Goal: Ask a question: Seek information or help from site administrators or community

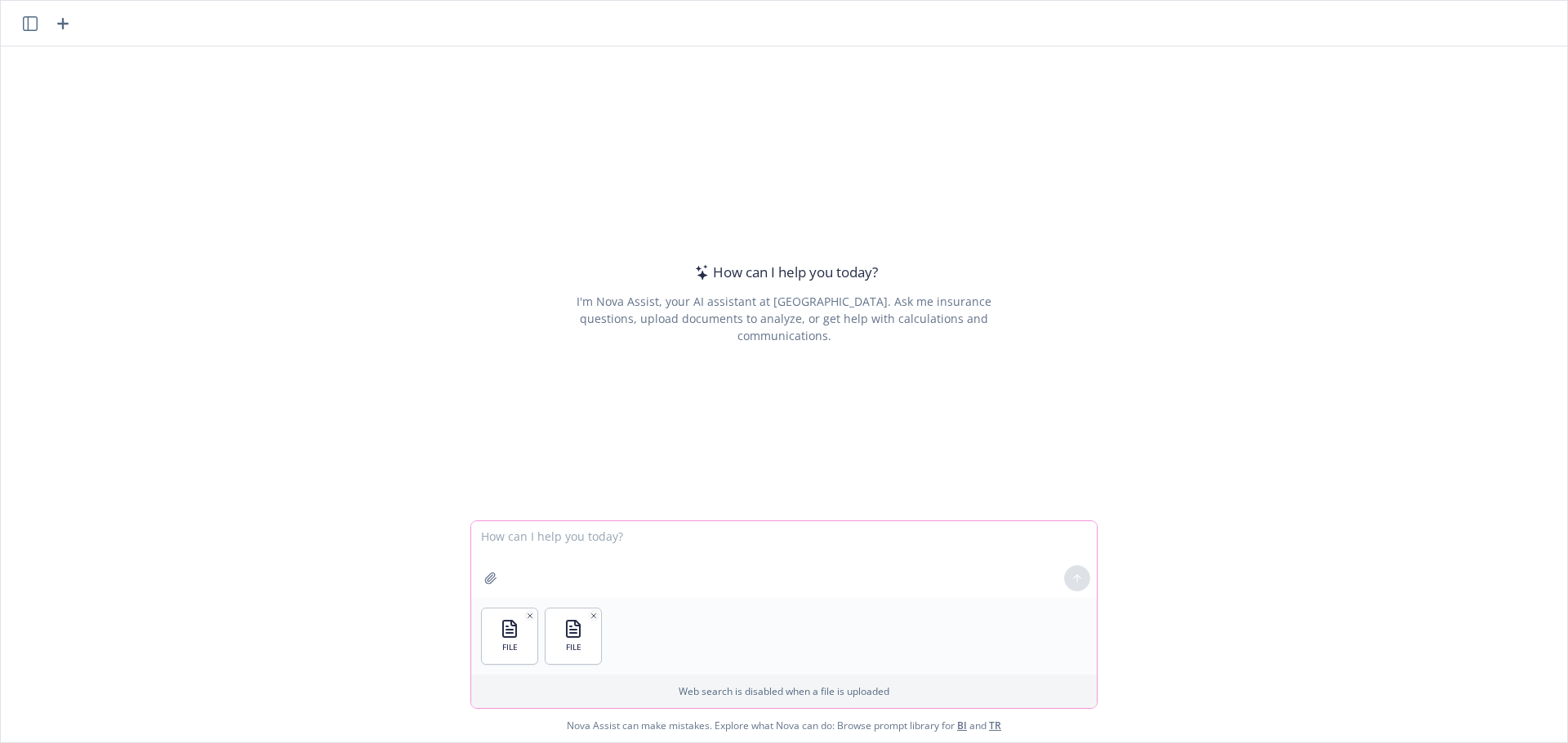
click at [650, 570] on textarea at bounding box center [784, 560] width 625 height 76
click at [654, 537] on textarea at bounding box center [784, 560] width 625 height 76
type textarea "What is the difference in benefits in these two proposals?"
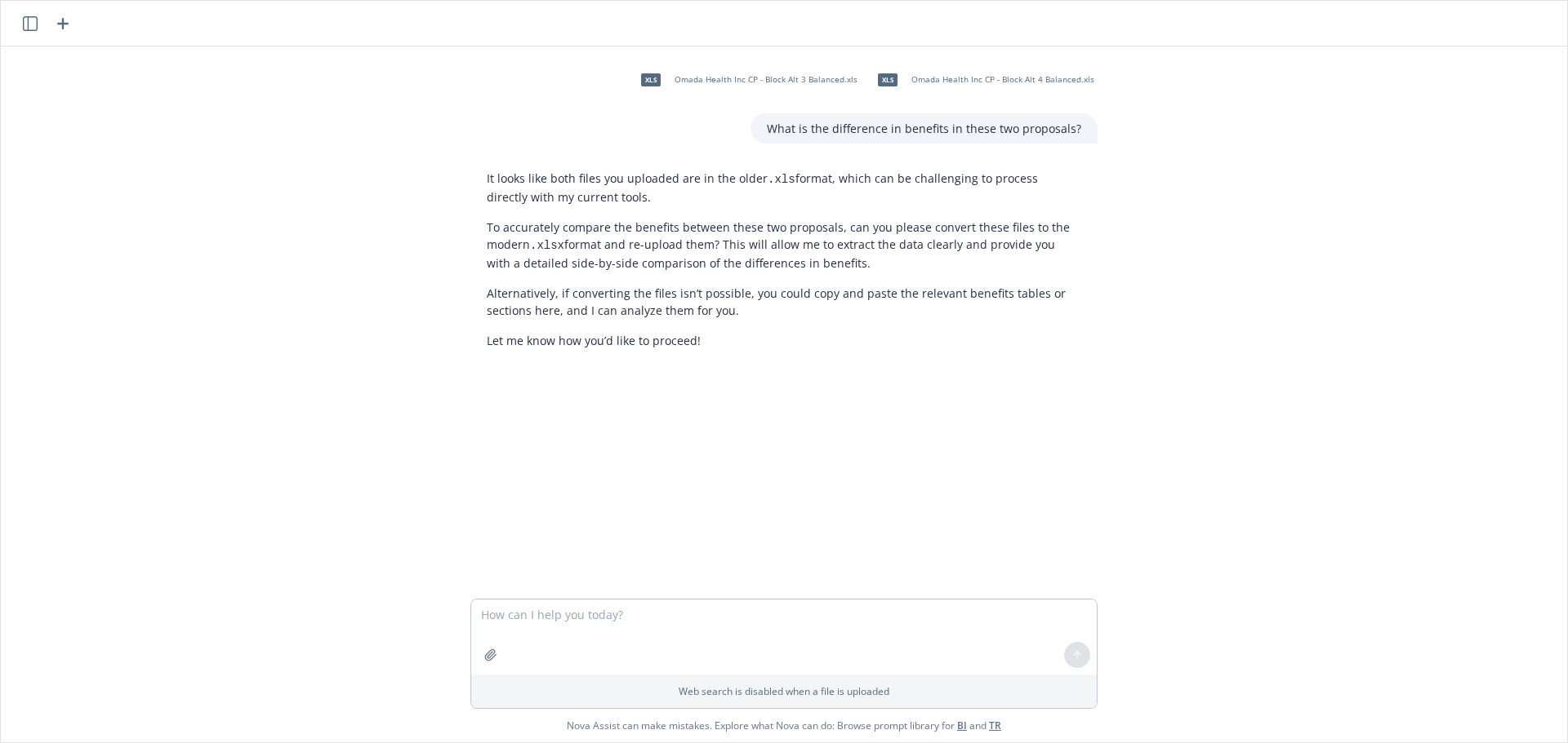
click at [855, 130] on p "What is the difference in benefits in these two proposals?" at bounding box center [923, 128] width 314 height 17
copy p "What is the difference in benefits in these two proposals?"
click at [626, 617] on textarea at bounding box center [784, 637] width 625 height 75
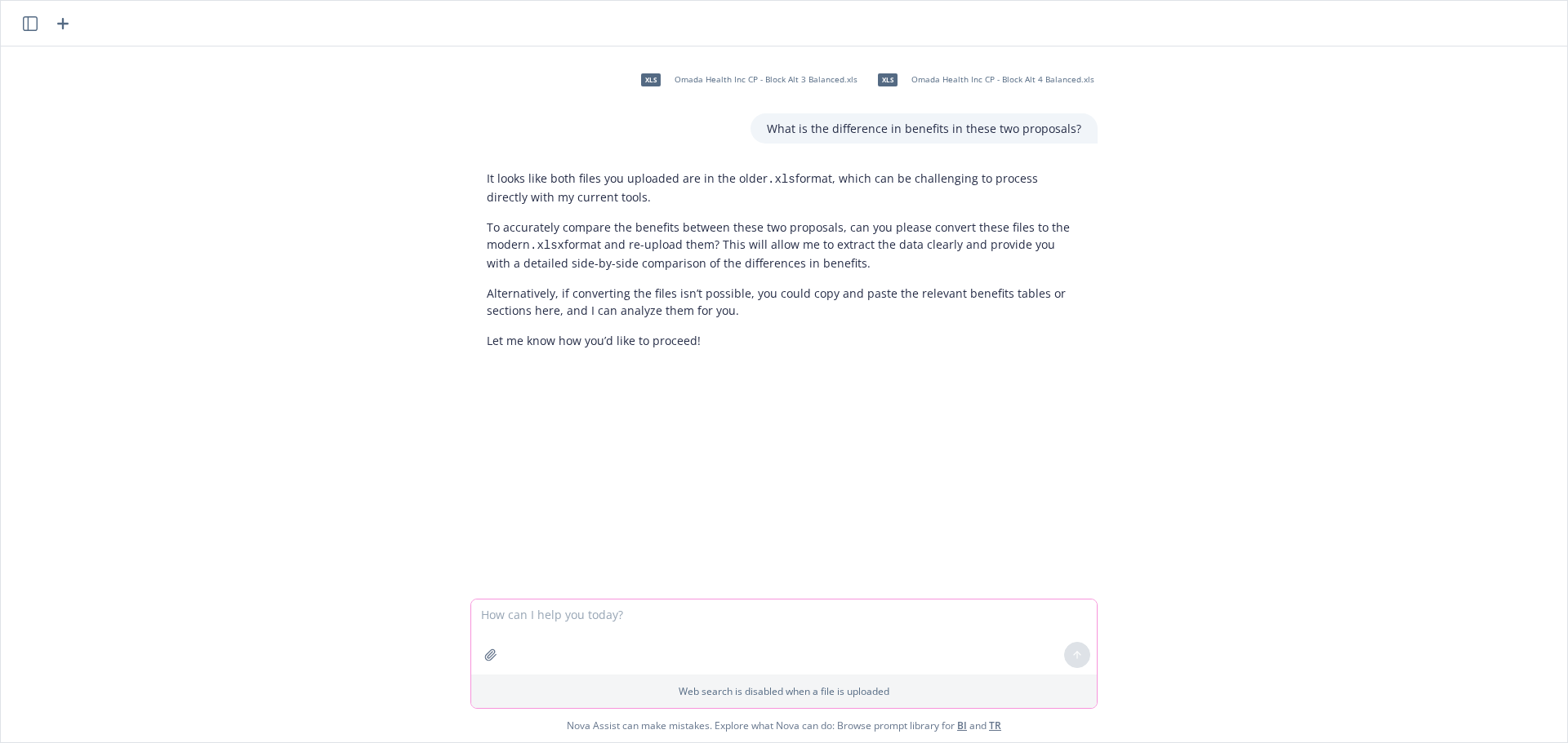
paste textarea "What is the difference in benefits in these two proposals?"
type textarea "What is the difference in benefits in these two proposals?"
click at [1073, 581] on icon at bounding box center [1077, 578] width 11 height 11
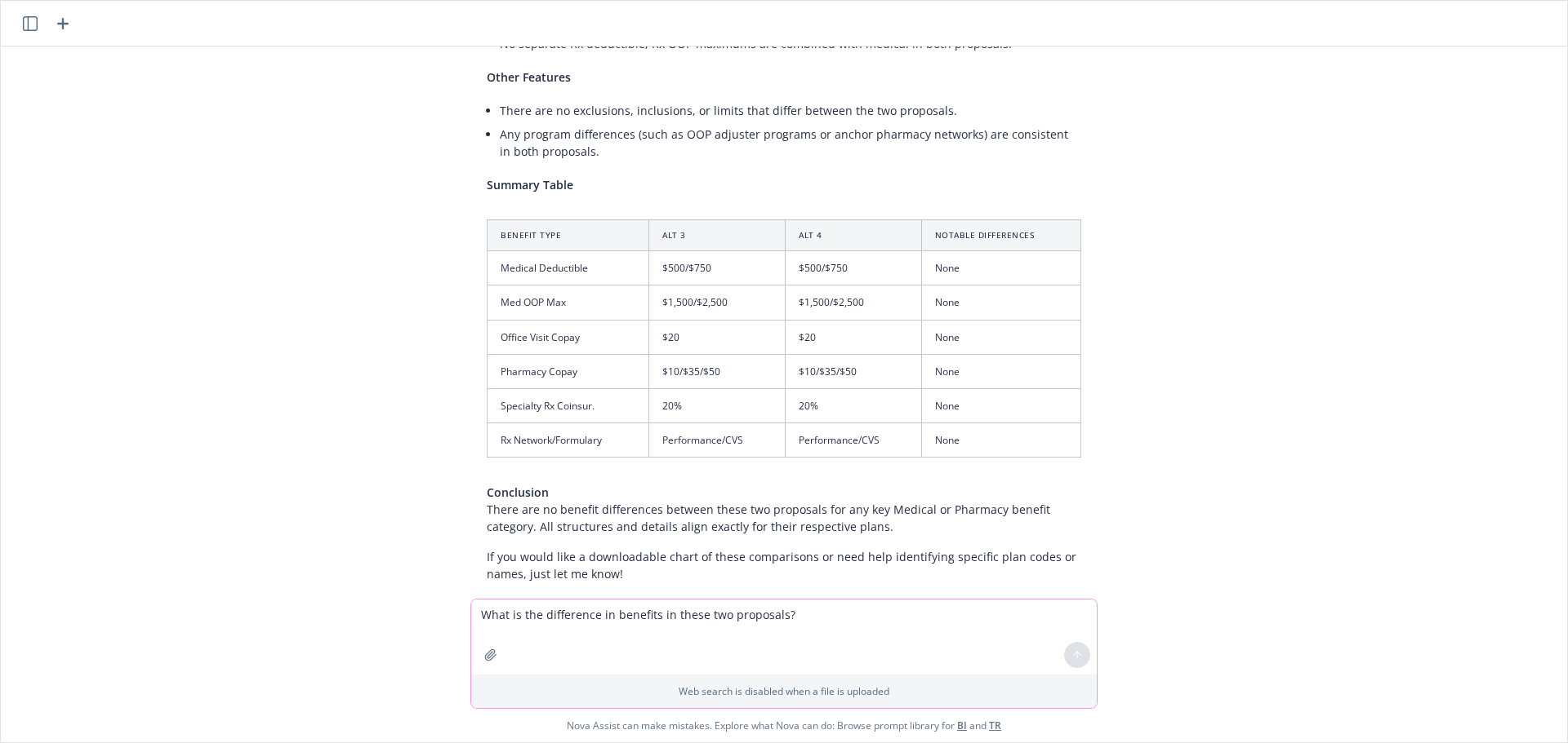
scroll to position [832, 0]
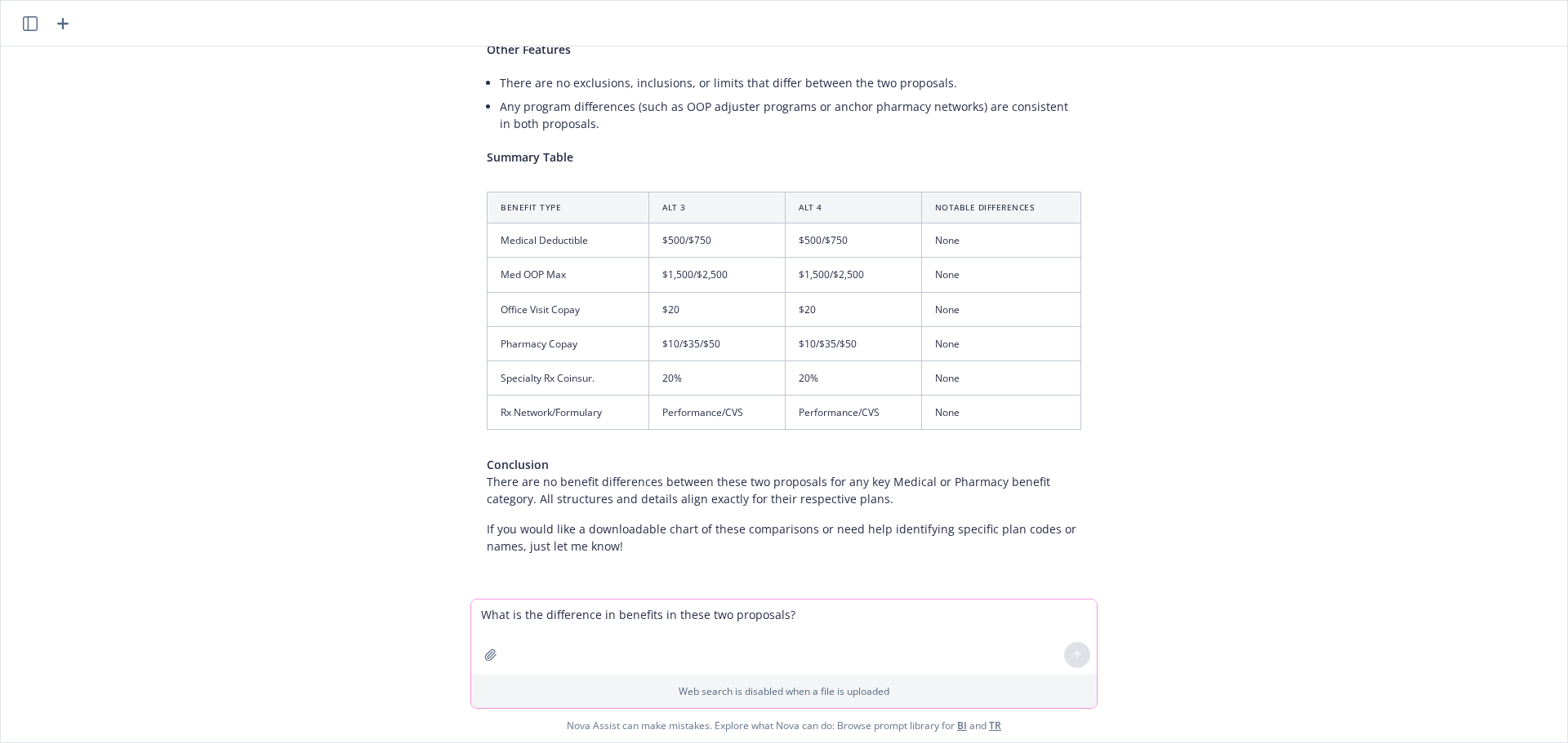
click at [1219, 264] on div "xls Omada Health Inc CP - Block Alt 3 Balanced.xls xls Omada Health Inc CP - Bl…" at bounding box center [784, 322] width 1566 height 552
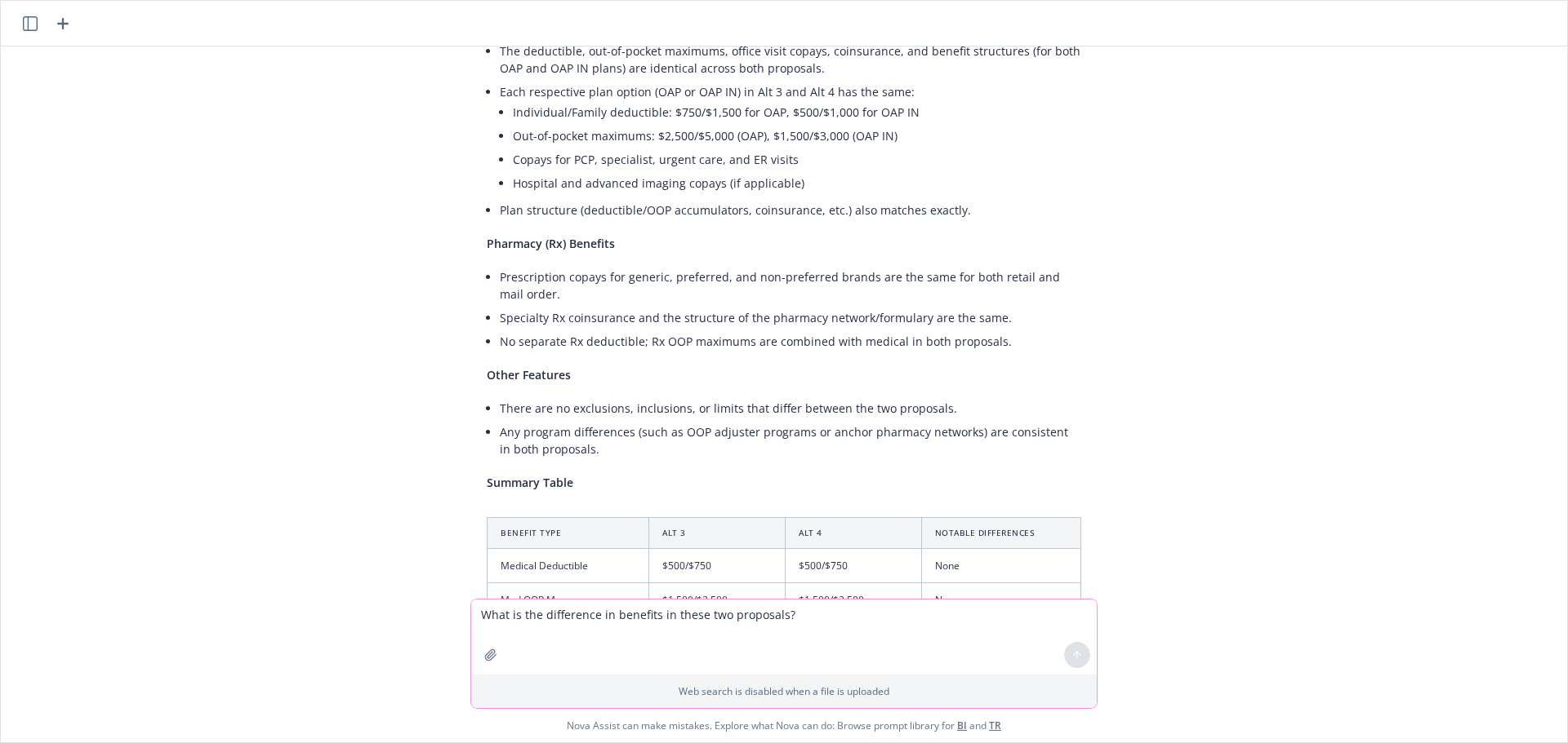
scroll to position [506, 0]
click at [306, 684] on div "What is the difference in benefits in these two proposals? Web search is disabl…" at bounding box center [784, 670] width 1566 height 143
click at [907, 232] on div "After reviewing both proposal files (Alt 3 and Alt 4), here is a summary of the…" at bounding box center [784, 430] width 627 height 914
click at [261, 153] on div "xls Omada Health Inc CP - Block Alt 3 Balanced.xls xls Omada Health Inc CP - Bl…" at bounding box center [784, 322] width 1566 height 552
